Goal: Task Accomplishment & Management: Manage account settings

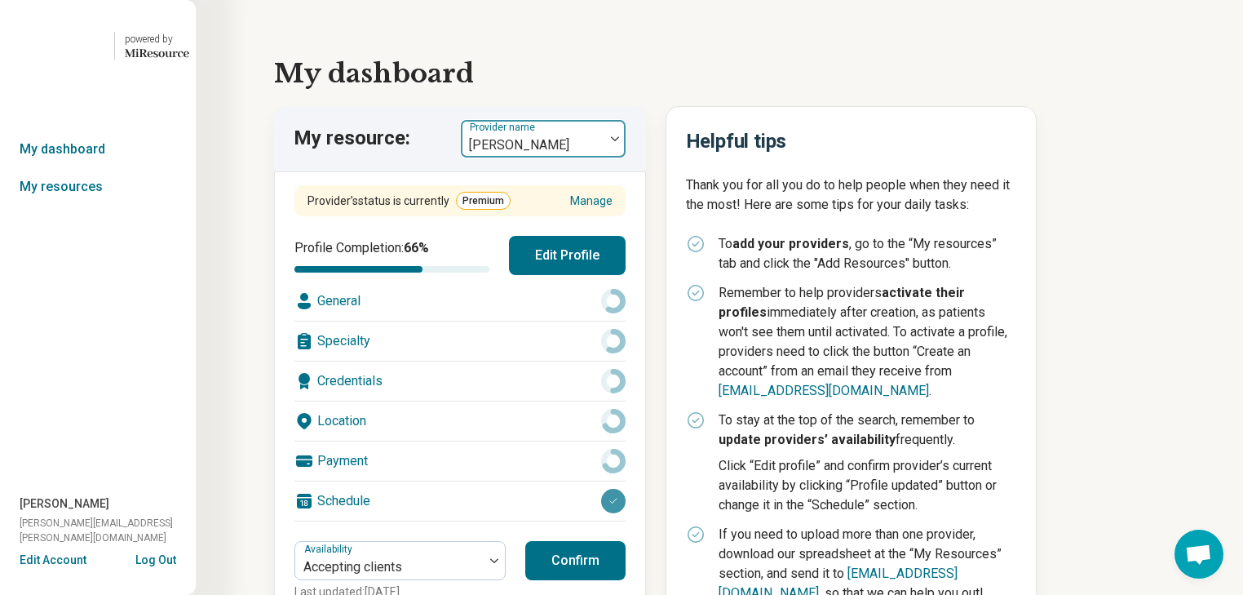
click at [619, 141] on img at bounding box center [615, 138] width 8 height 5
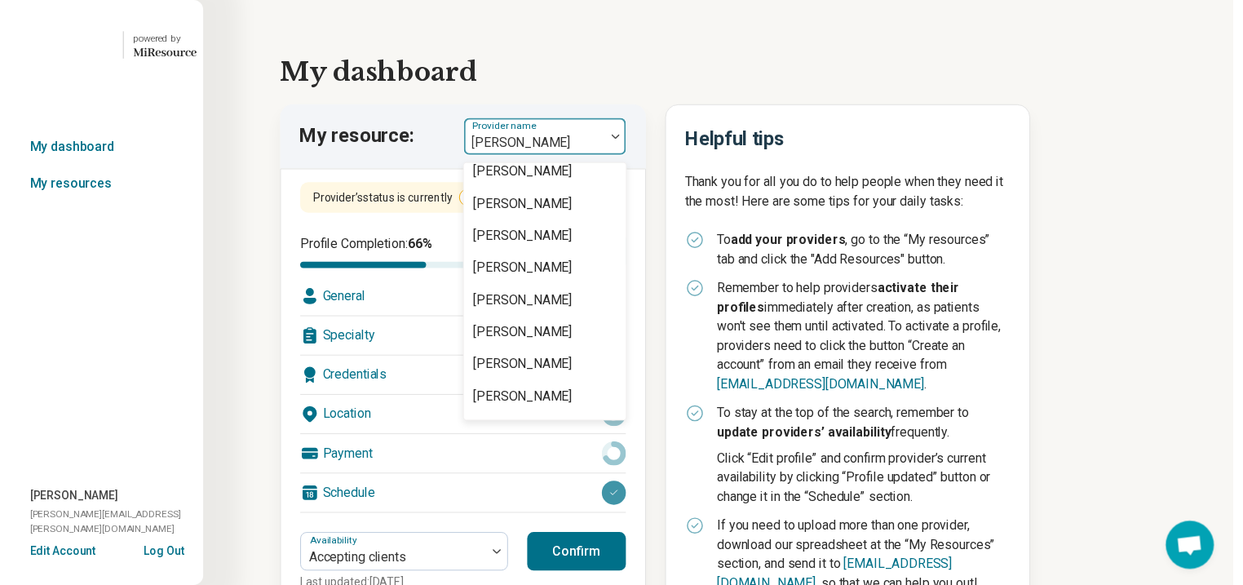
scroll to position [2872, 0]
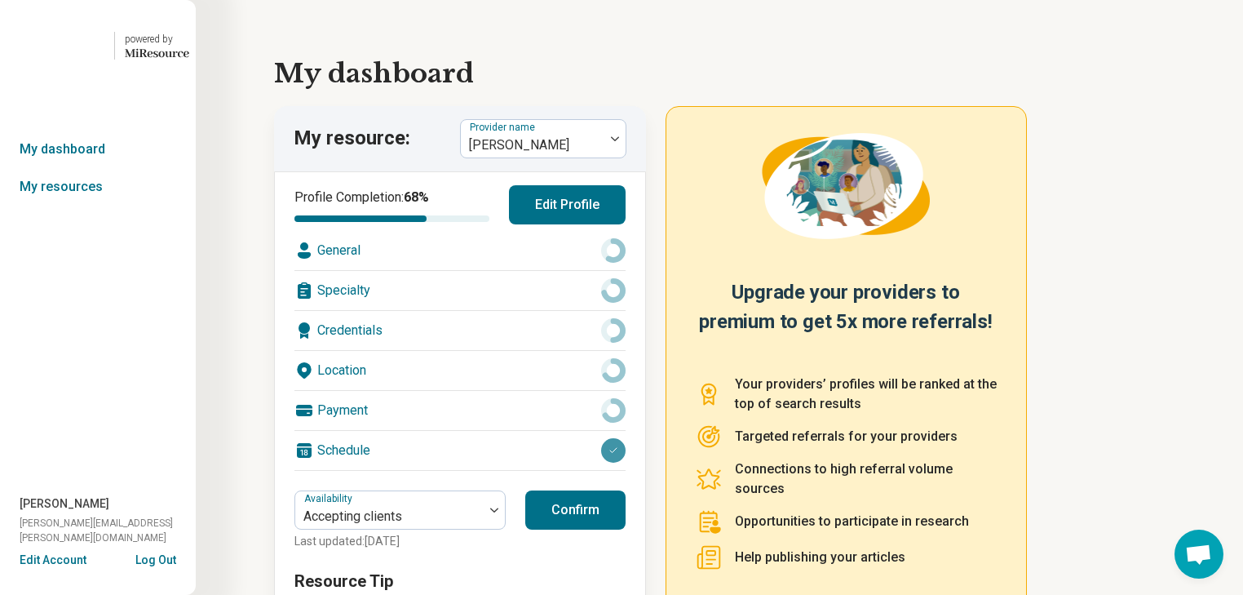
click at [441, 270] on div "General" at bounding box center [459, 250] width 331 height 39
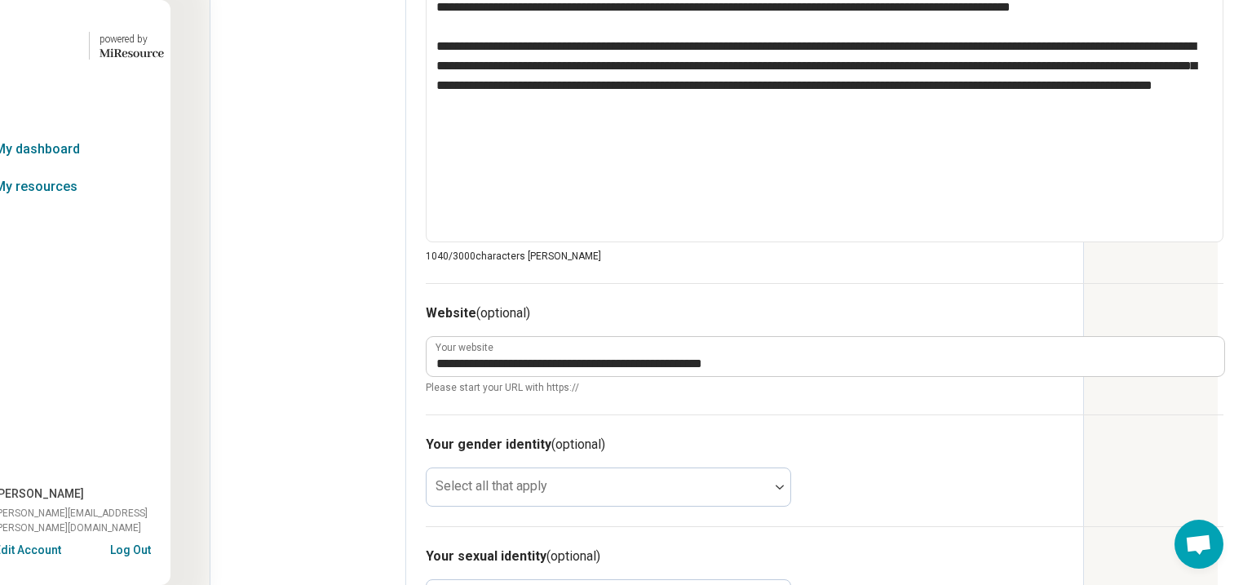
scroll to position [783, 209]
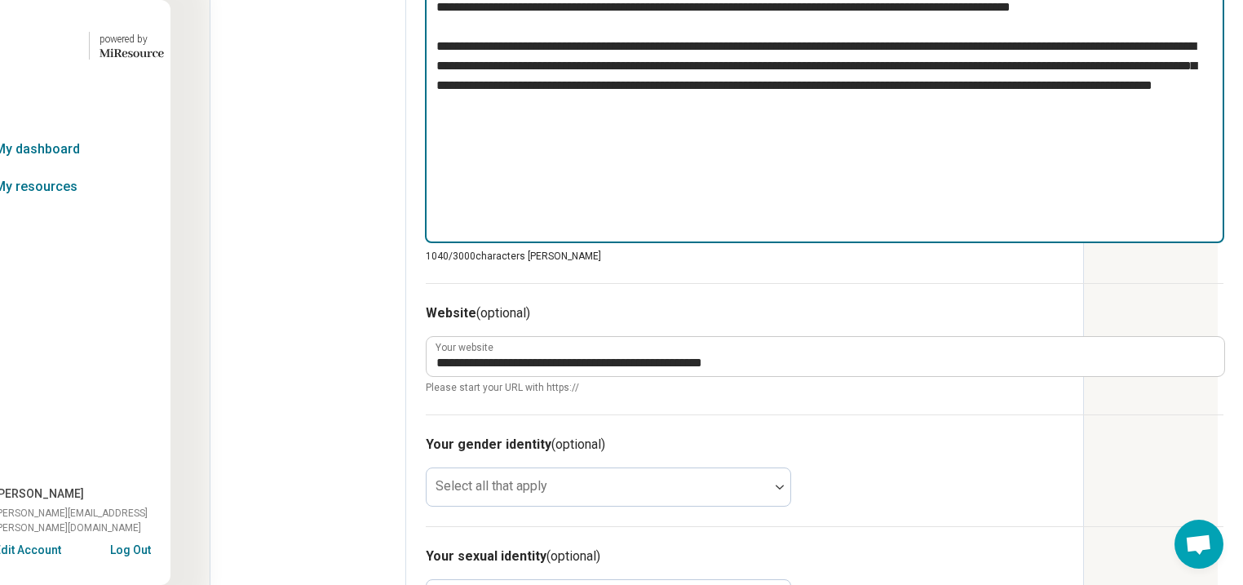
drag, startPoint x: 596, startPoint y: 375, endPoint x: 303, endPoint y: 91, distance: 407.3
click at [406, 91] on div "**********" at bounding box center [824, 118] width 837 height 1645
type textarea "*"
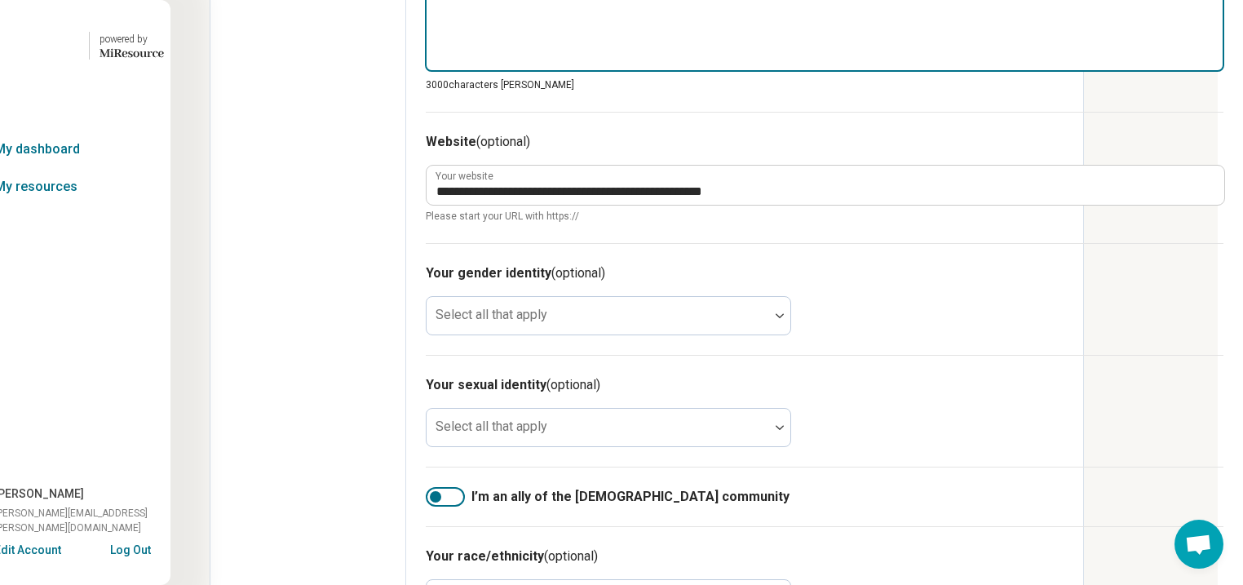
paste textarea "**********"
type textarea "*"
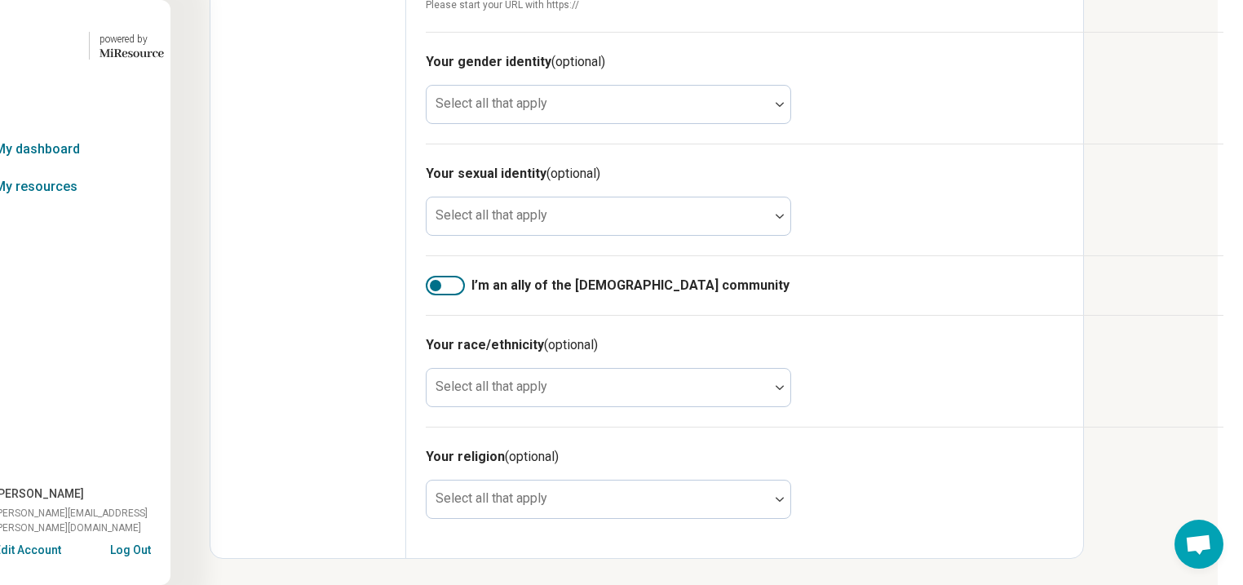
scroll to position [1175, 209]
type textarea "**********"
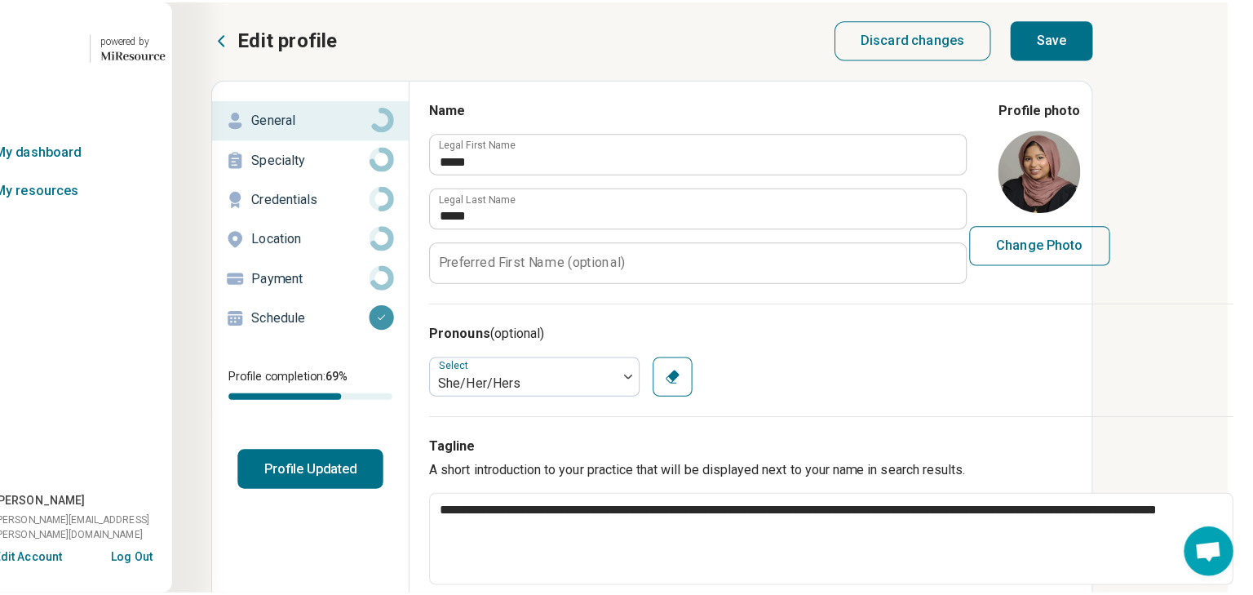
scroll to position [0, 209]
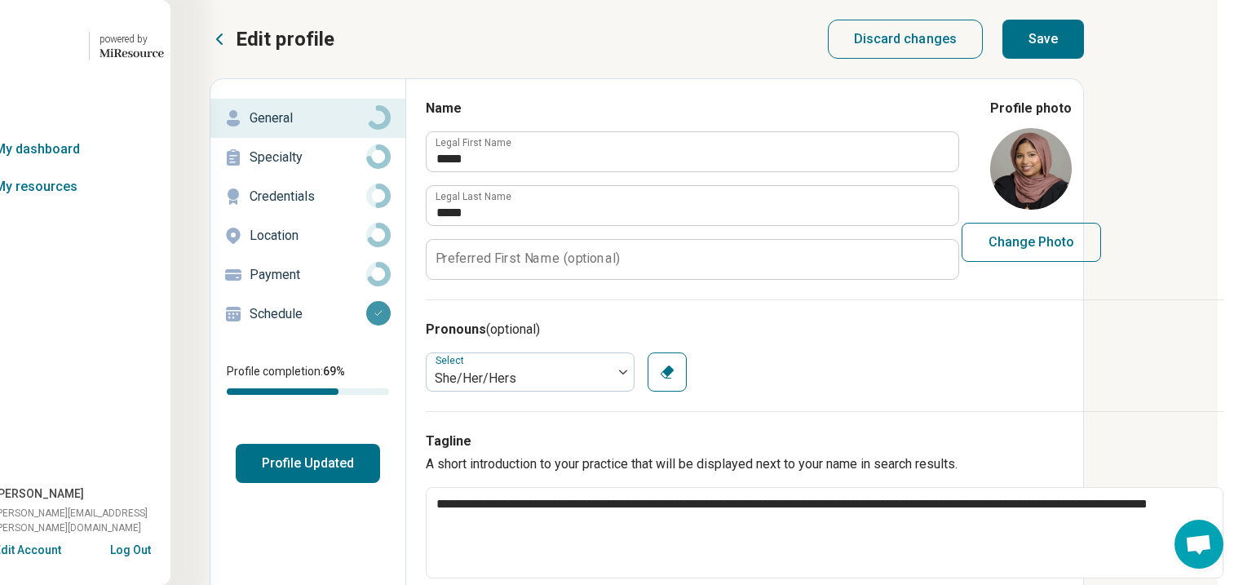
click at [1067, 53] on button "Save" at bounding box center [1044, 39] width 82 height 39
type textarea "*"
click at [236, 483] on button "Profile Updated" at bounding box center [308, 463] width 144 height 39
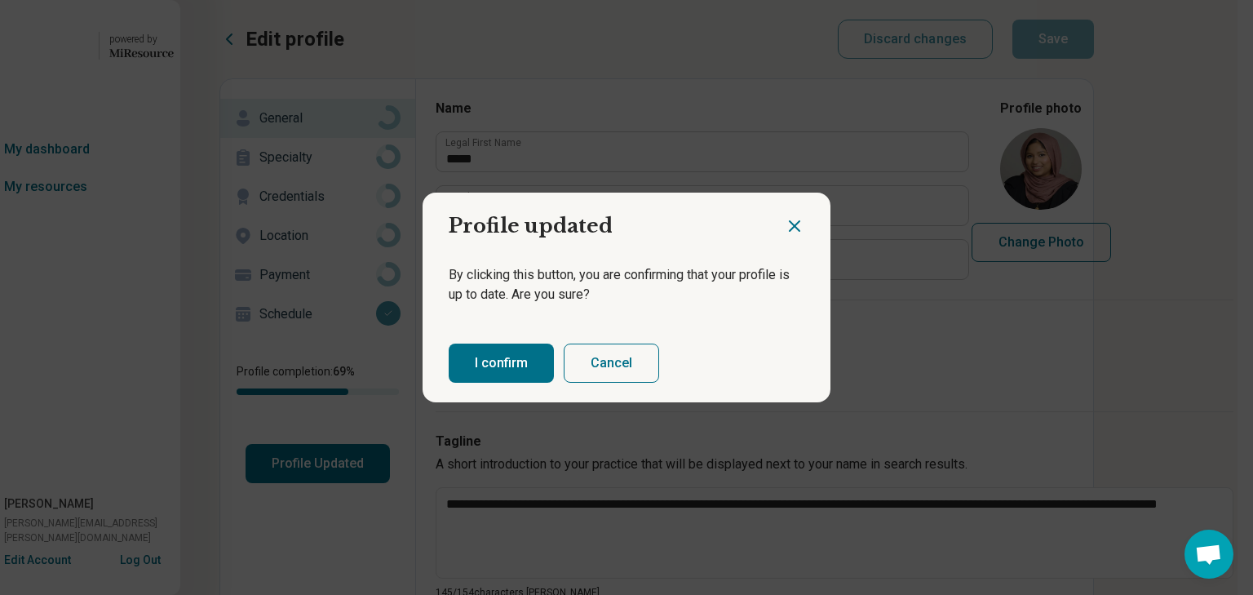
click at [501, 379] on button "I confirm" at bounding box center [501, 362] width 105 height 39
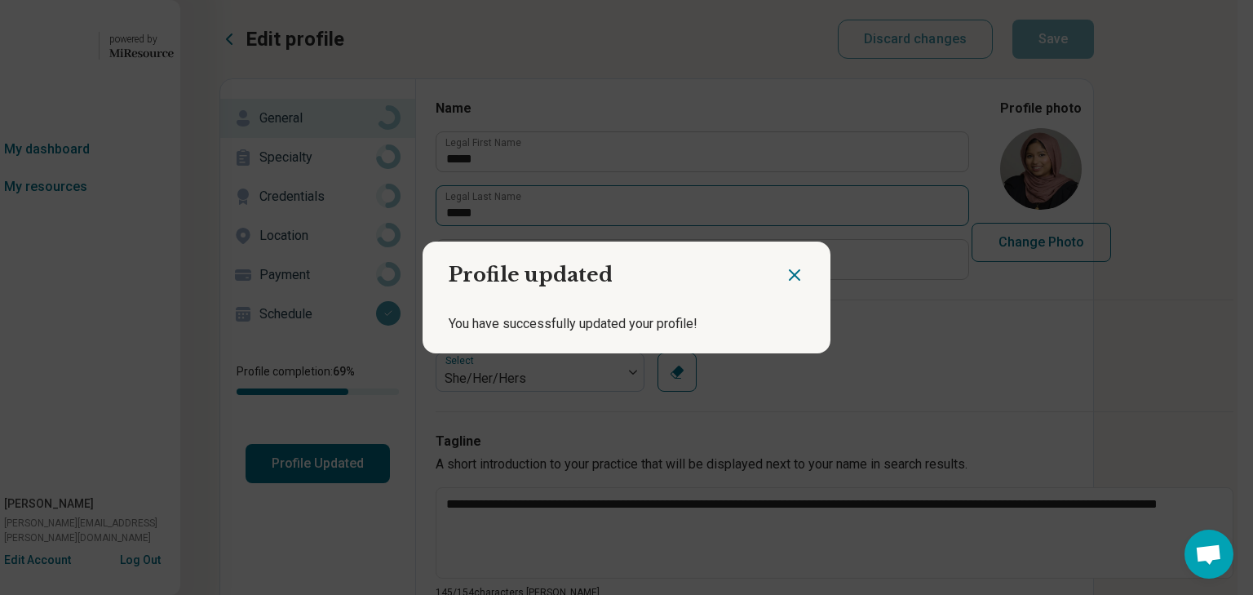
drag, startPoint x: 781, startPoint y: 268, endPoint x: 747, endPoint y: 242, distance: 41.9
click at [790, 270] on icon "Close dialog" at bounding box center [795, 275] width 10 height 10
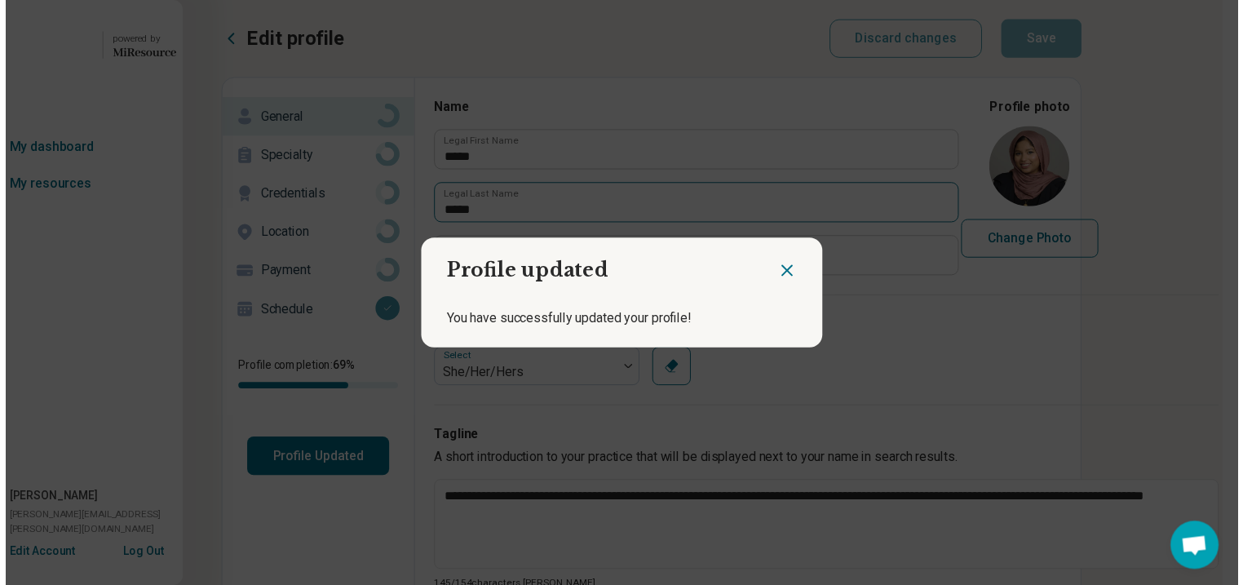
scroll to position [0, 199]
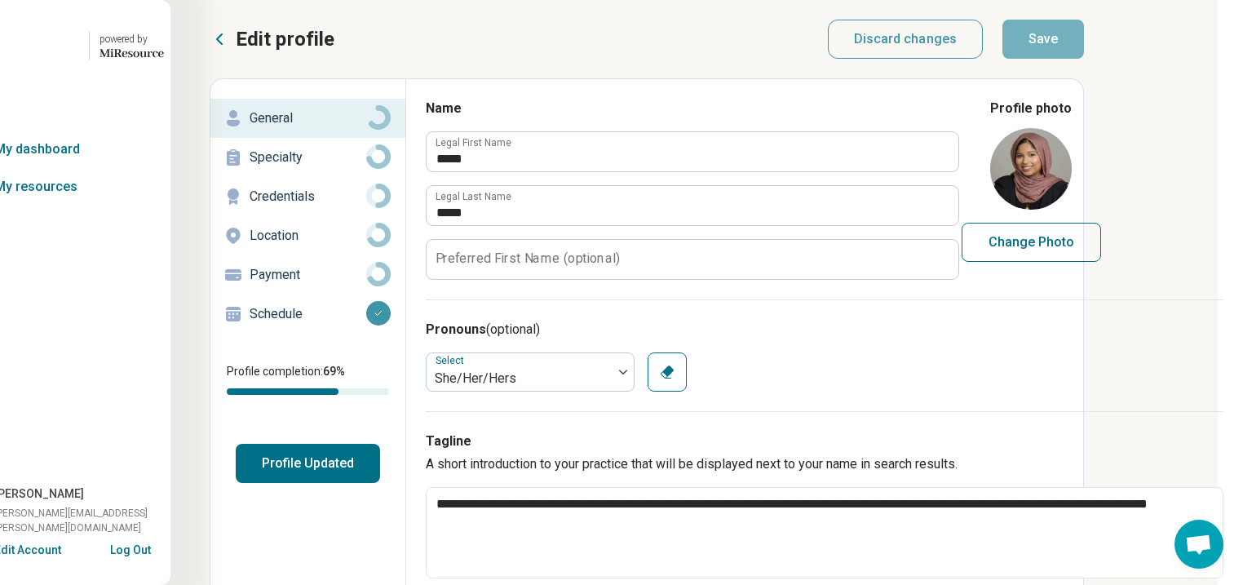
click at [210, 51] on button "Edit profile" at bounding box center [272, 39] width 125 height 26
